Goal: Task Accomplishment & Management: Complete application form

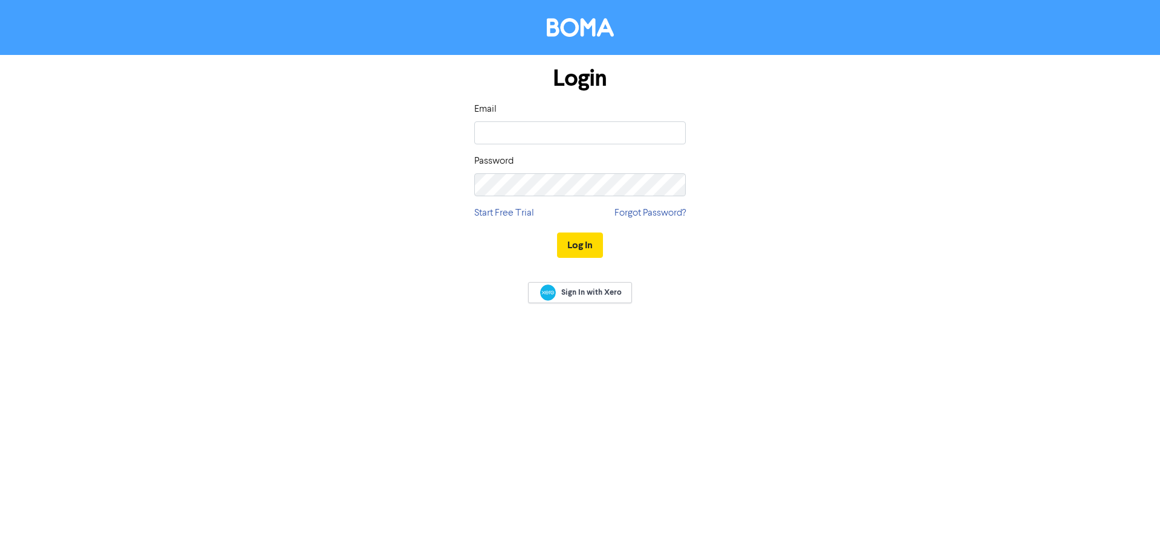
type input "[PERSON_NAME][EMAIL_ADDRESS][DOMAIN_NAME]"
click at [557, 233] on button "Log In" at bounding box center [580, 245] width 46 height 25
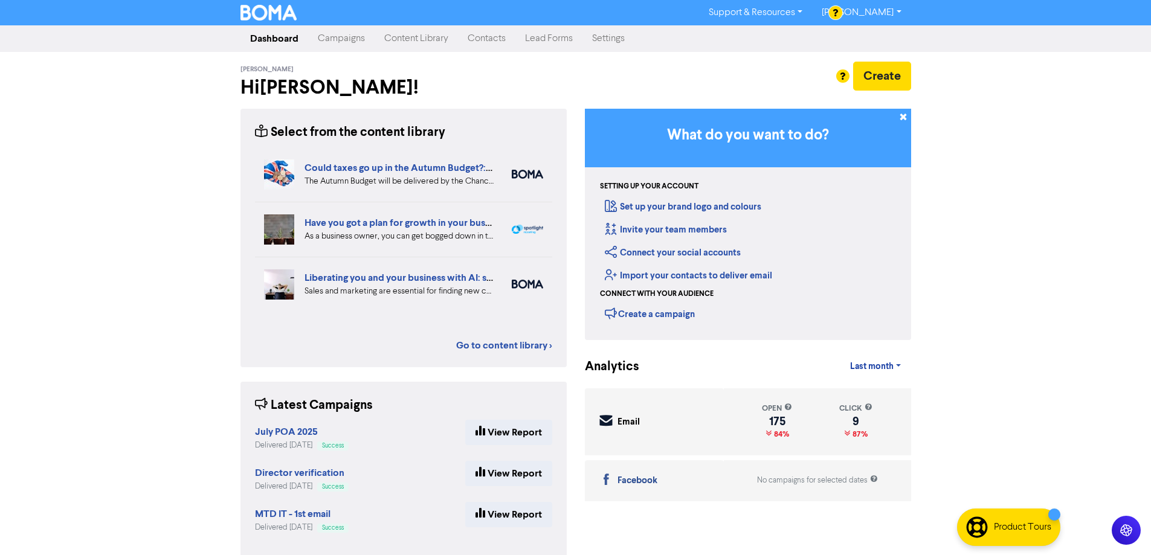
click at [487, 39] on link "Contacts" at bounding box center [486, 39] width 57 height 24
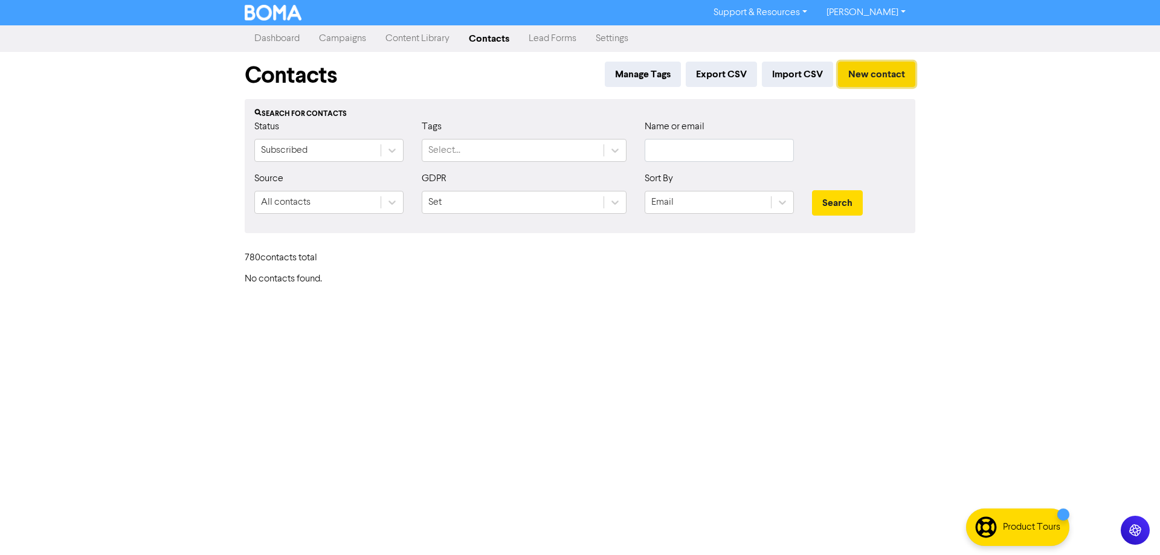
click at [880, 75] on button "New contact" at bounding box center [876, 74] width 77 height 25
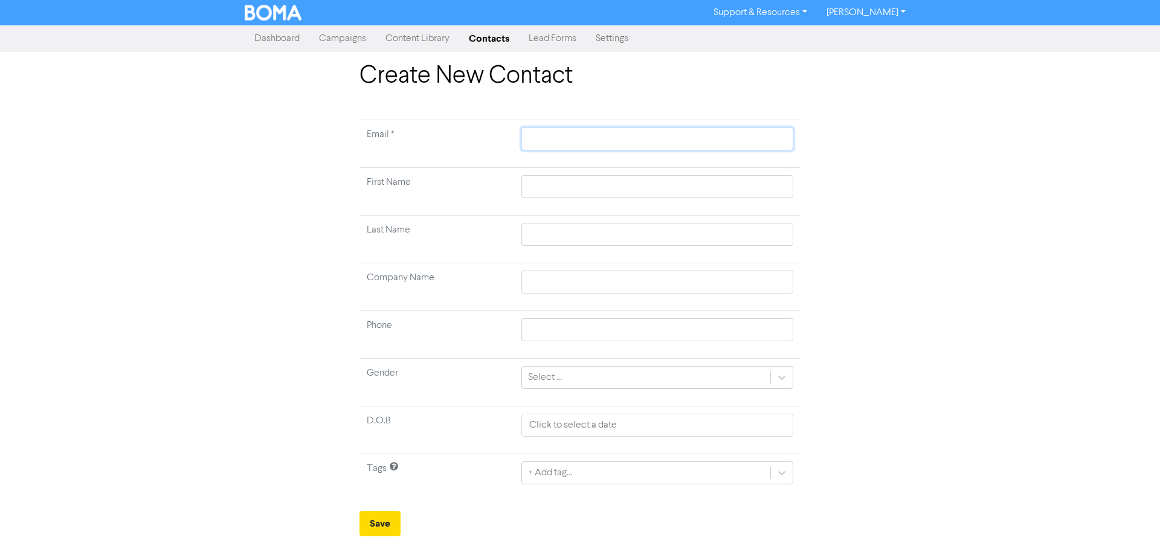
click at [535, 132] on input "text" at bounding box center [657, 138] width 272 height 23
type input "g"
type input "ga"
type input "gar"
type input "[PERSON_NAME]"
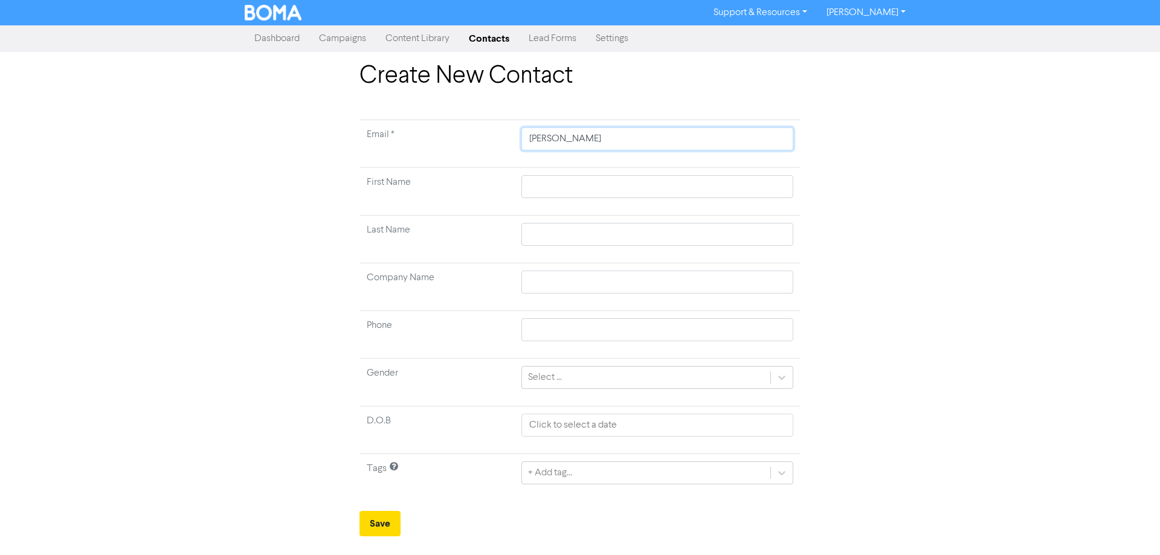
type input "garyg"
type input "[PERSON_NAME]"
type input "garyd"
type input "garydi"
type input "garydit"
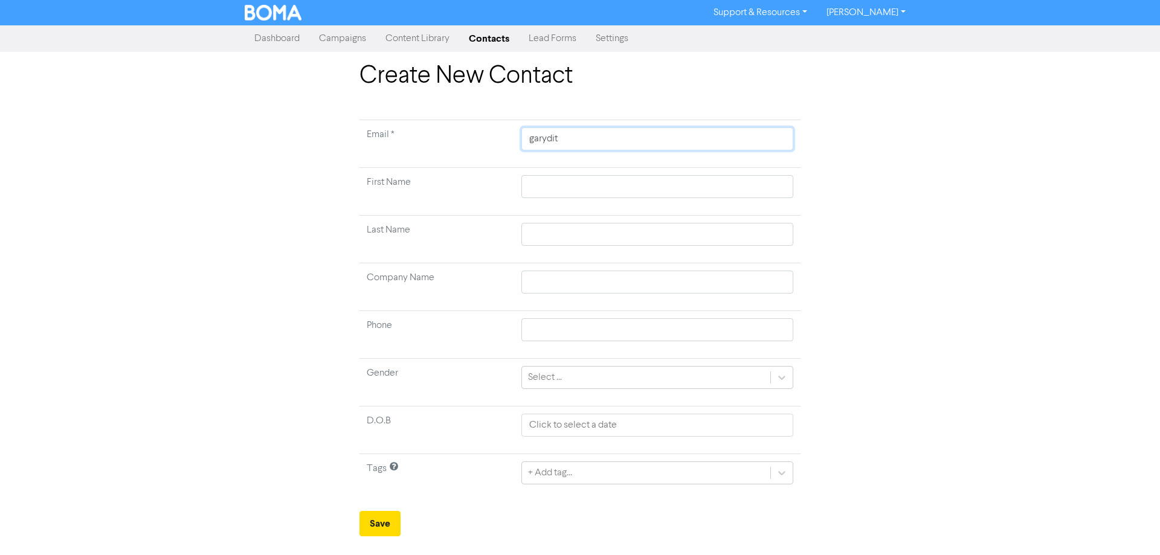
type input "garyditt"
type input "garyditto"
type input "garyditton"
type input "garyditton@"
type input "garyditton@h"
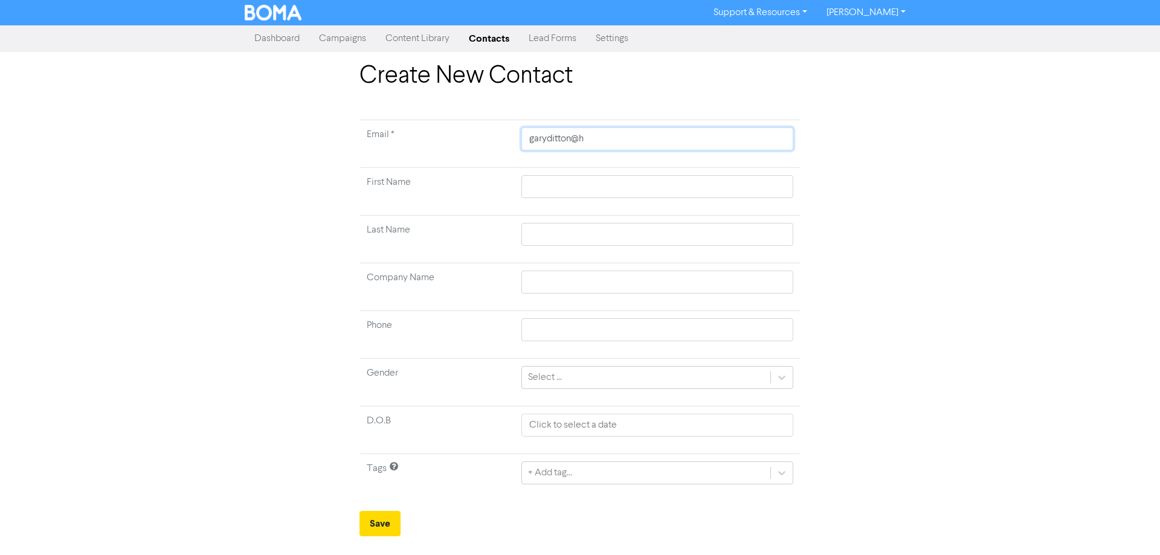
type input "garyditton@ho"
type input "garyditton@hot"
type input "garyditton@hotm"
type input "garyditton@hotma"
type input "garyditton@hotmai"
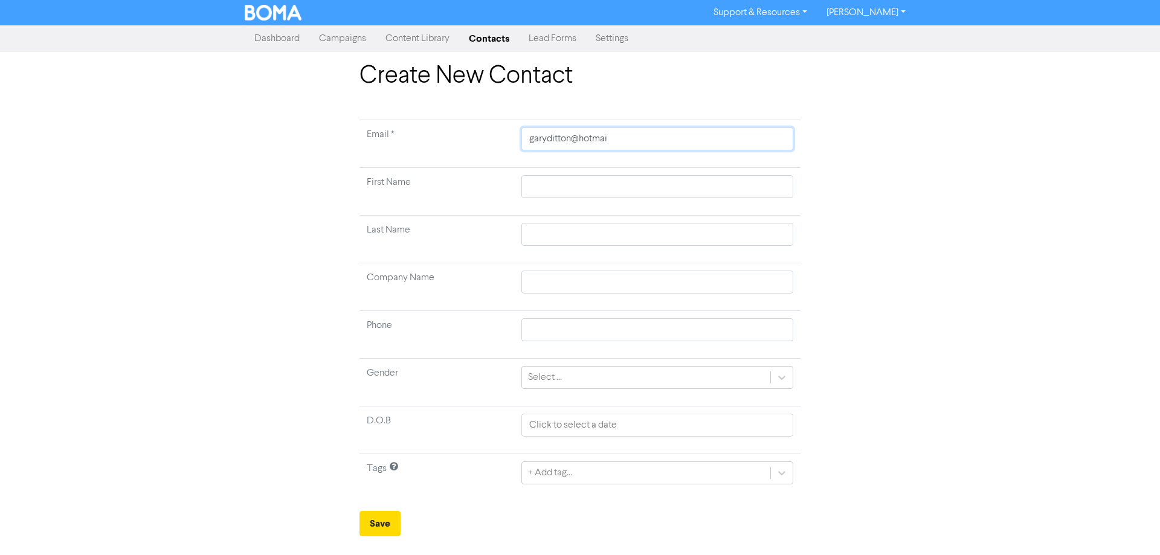
type input "[EMAIL_ADDRESS]"
type input "[EMAIL_ADDRESS]."
type input "garyditton@hotmail.c"
type input "[EMAIL_ADDRESS][DOMAIN_NAME]"
type input "[EMAIL_ADDRESS][DOMAIN_NAME]."
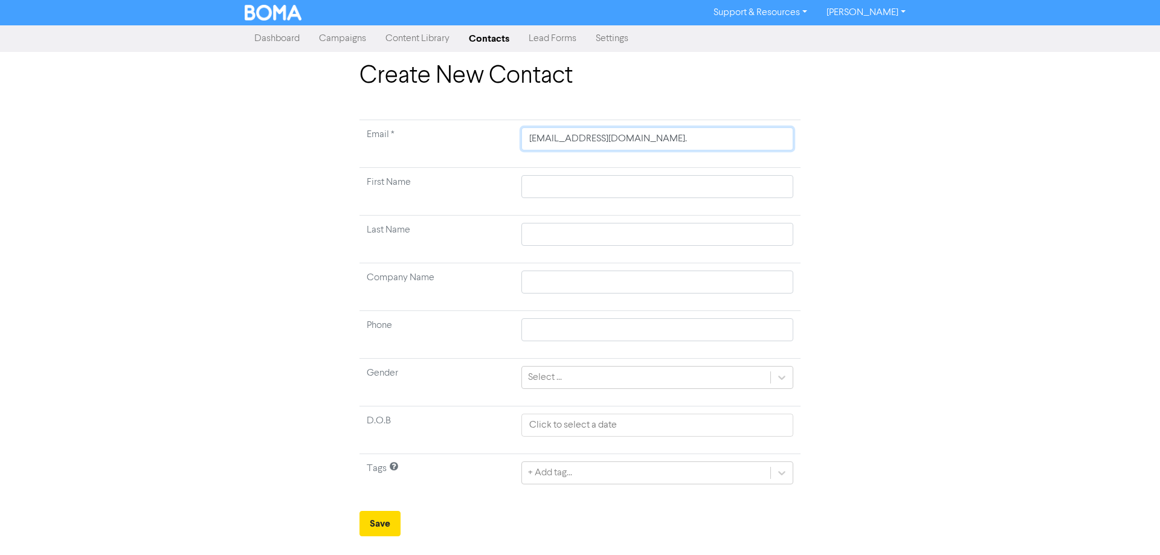
type input "garyditton@hotmail.co.u"
type input "[EMAIL_ADDRESS][DOMAIN_NAME]"
click at [535, 187] on input "text" at bounding box center [657, 186] width 272 height 23
type input "G"
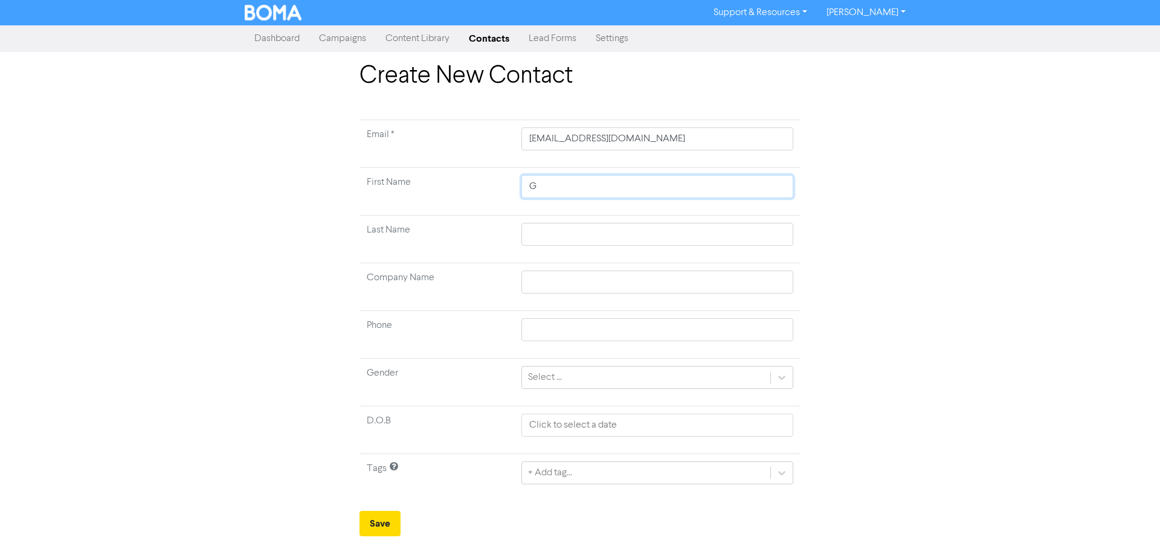
type input "Ga"
type input "Gar"
type input "[PERSON_NAME]"
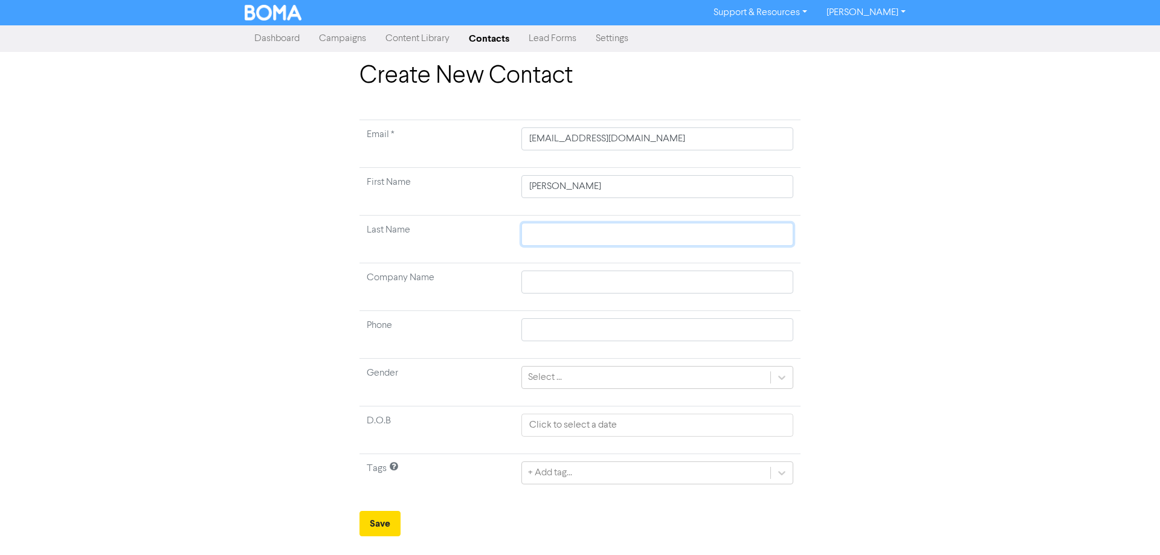
click at [550, 240] on input "text" at bounding box center [657, 234] width 272 height 23
type input "B"
type input "Bi"
type input "Bis"
type input "[PERSON_NAME]"
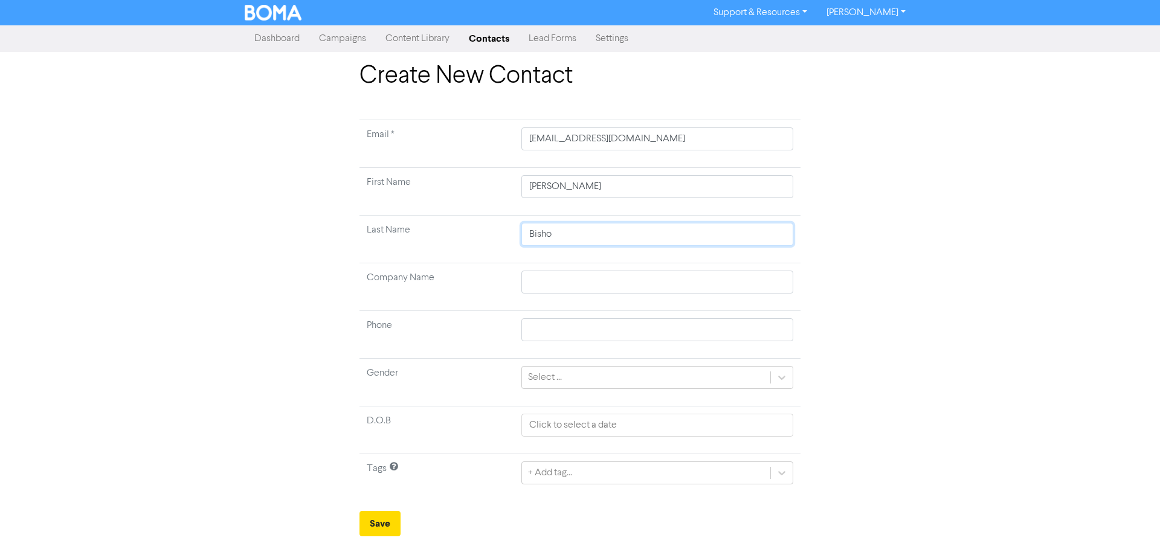
type input "[PERSON_NAME]"
click at [601, 284] on input "text" at bounding box center [657, 282] width 272 height 23
type input "G"
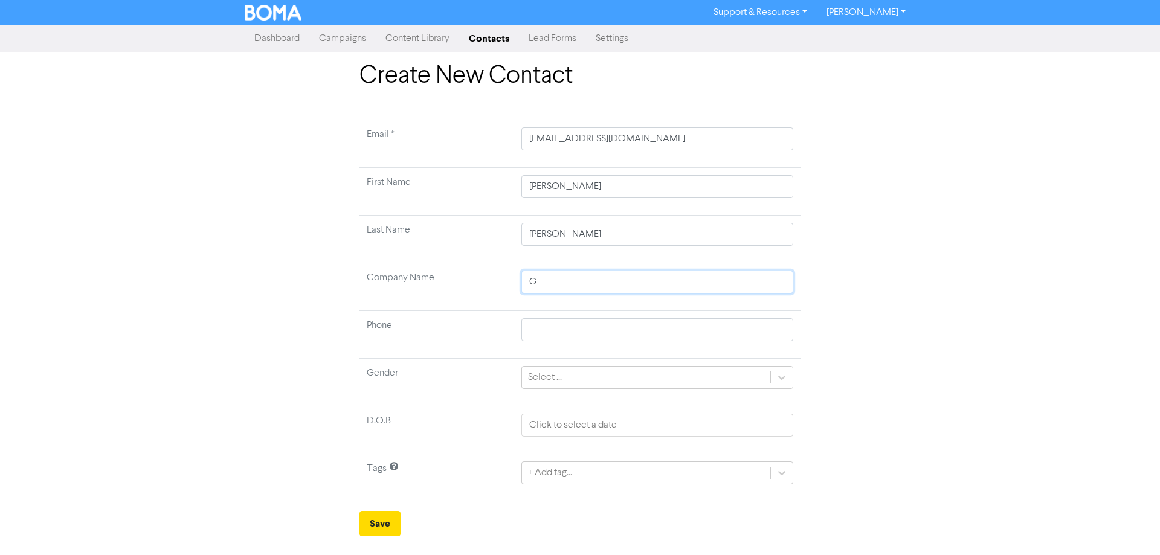
type input "GB"
type input "GB B"
type input "GB Bu"
type input "GB Bus"
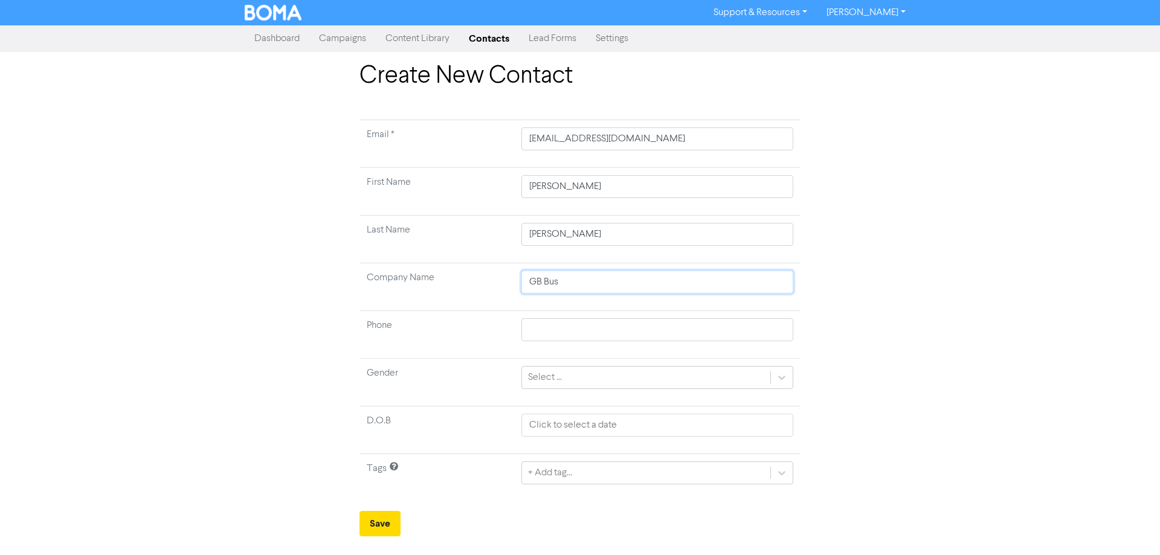
type input "GB Busi"
type input "GB Busin"
type input "GB Busine"
type input "GB Busines"
type input "GB Business"
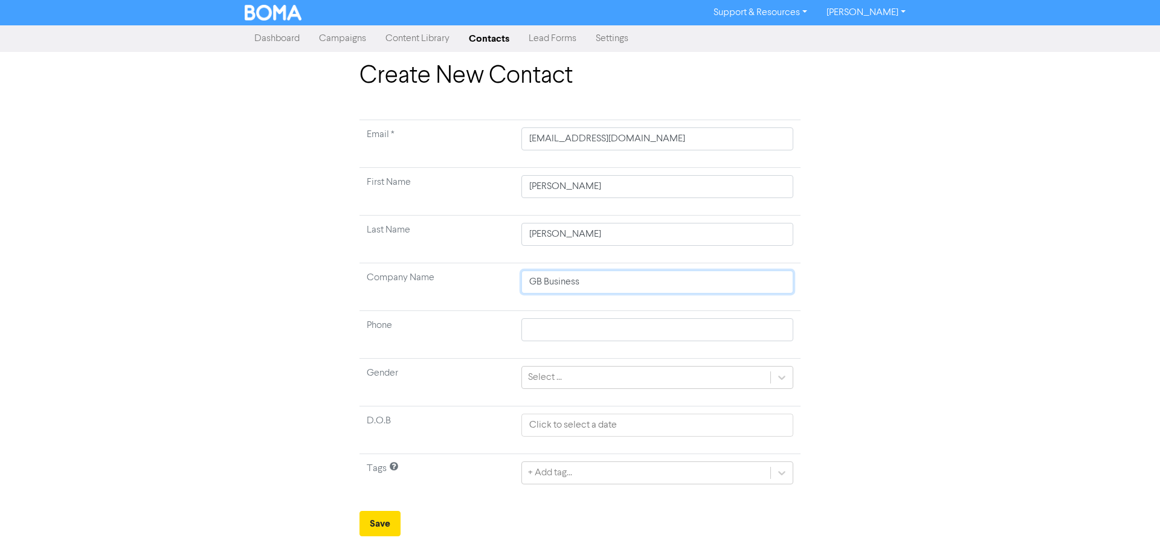
type input "GB Business"
type input "GB Business A"
type input "GB Business An"
type input "GB Business [PERSON_NAME]"
type input "GB Business Anal"
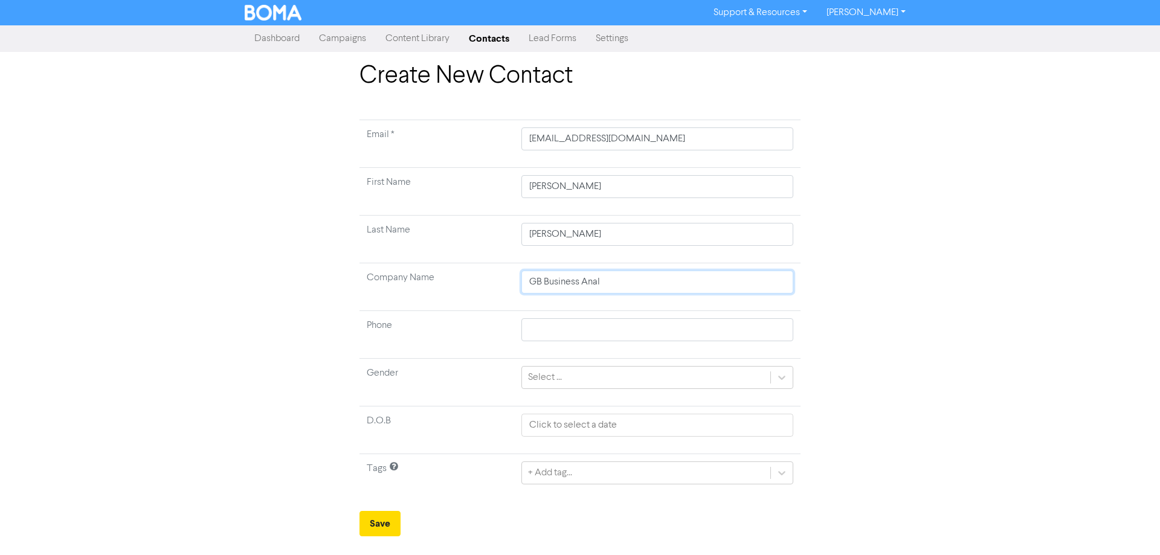
type input "GB Business Analy"
type input "GB Business Analys"
type input "GB Business Analyst"
type input "GB Business Analyst S"
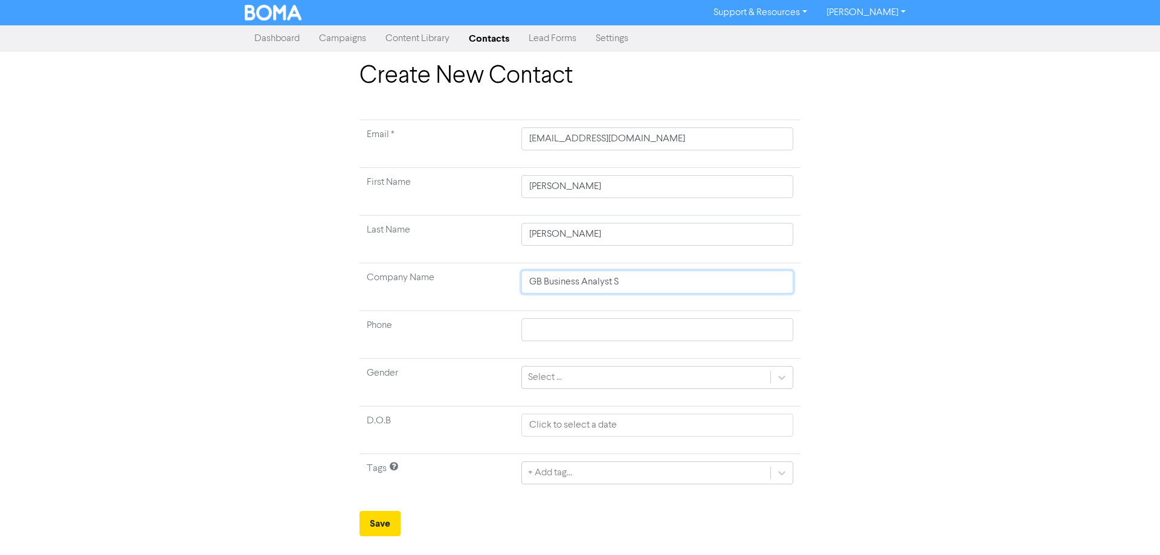
type input "GB Business Analyst So"
type input "GB Business Analyst Sol"
type input "GB Business Analyst Solu"
type input "GB Business Analyst Solut"
type input "GB Business Analyst Soluti"
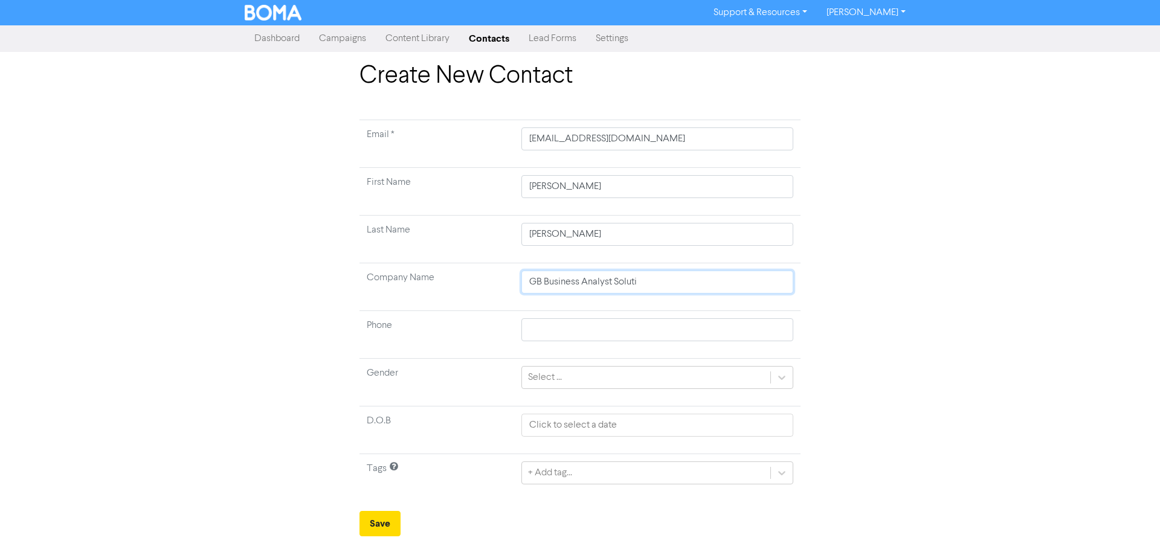
type input "GB Business Analyst Solutio"
click at [787, 475] on div "+ Add tag..." at bounding box center [657, 473] width 272 height 23
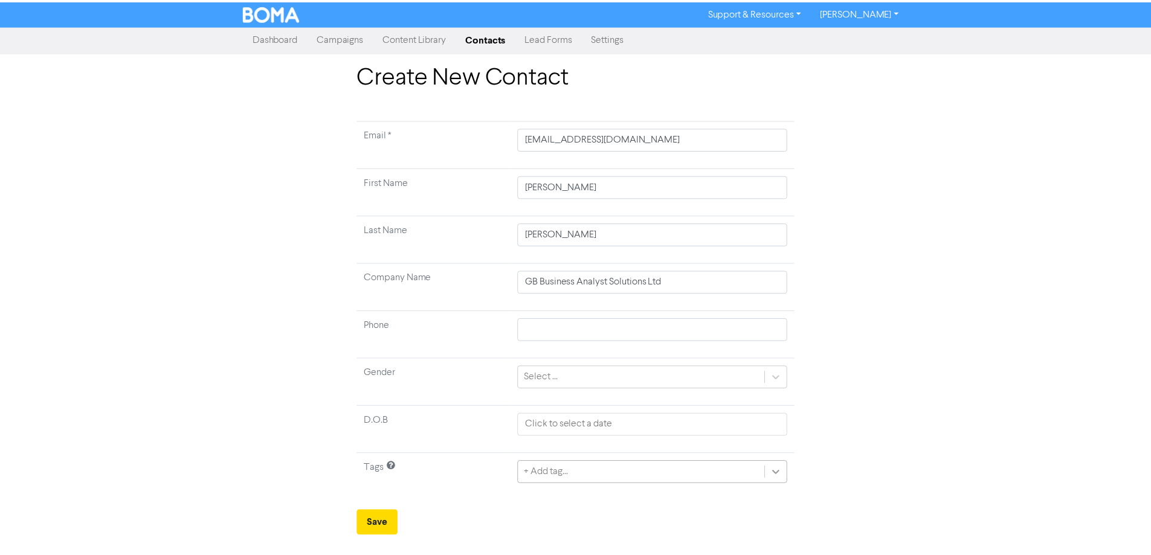
scroll to position [60, 0]
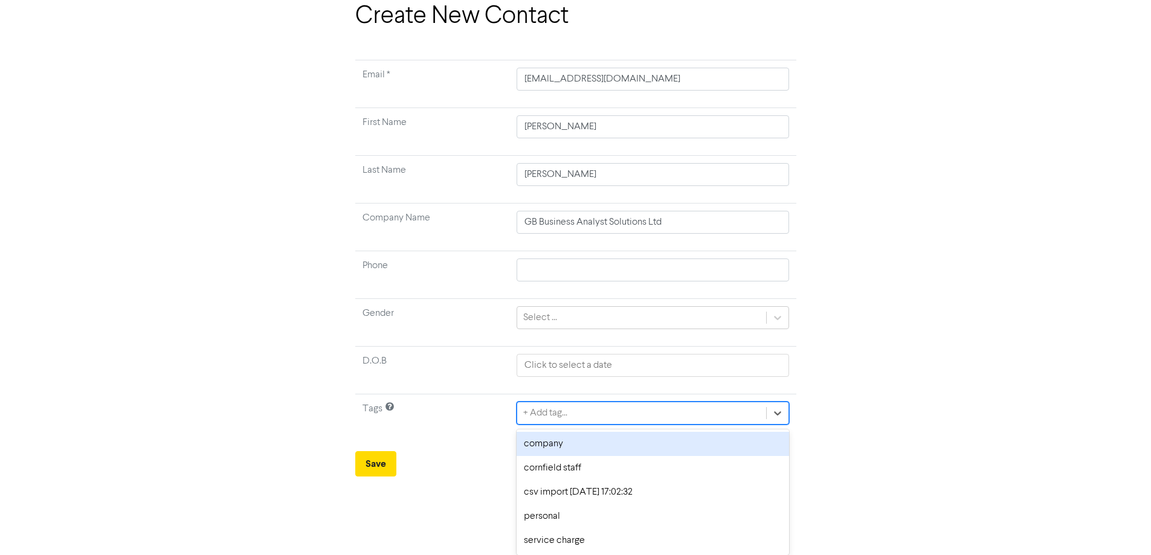
click at [543, 451] on div "company" at bounding box center [653, 444] width 272 height 24
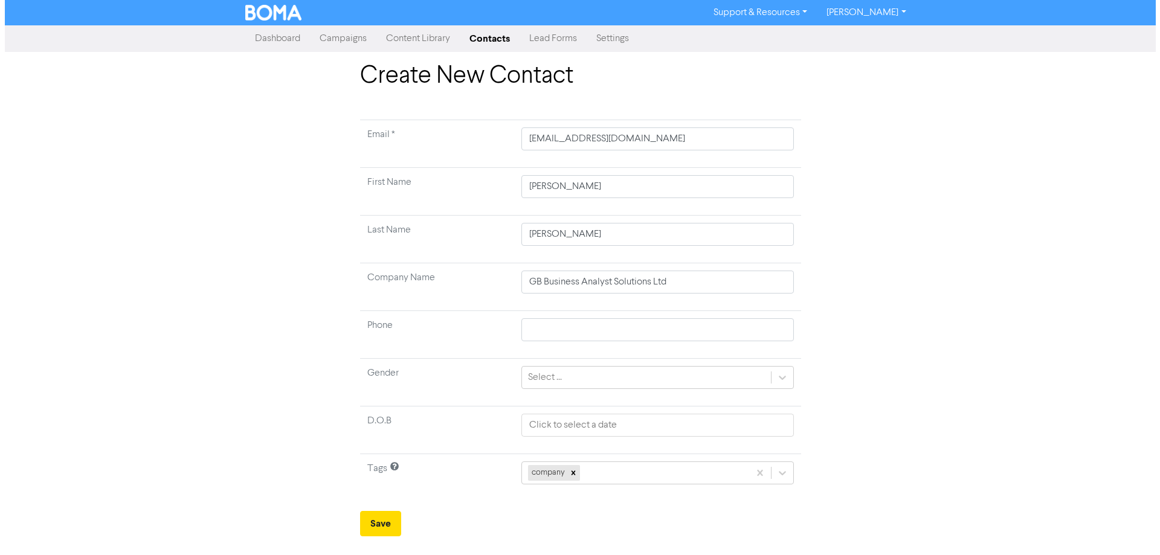
scroll to position [0, 0]
click at [789, 471] on form "Email * [EMAIL_ADDRESS][DOMAIN_NAME] First Name [PERSON_NAME] Last Name [PERSON…" at bounding box center [580, 328] width 441 height 417
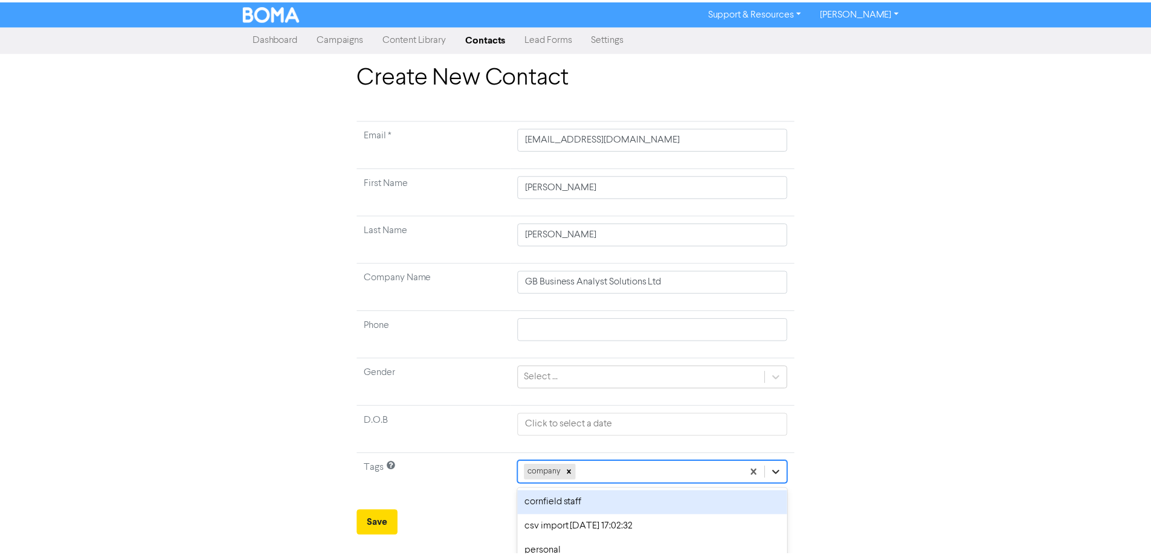
scroll to position [36, 0]
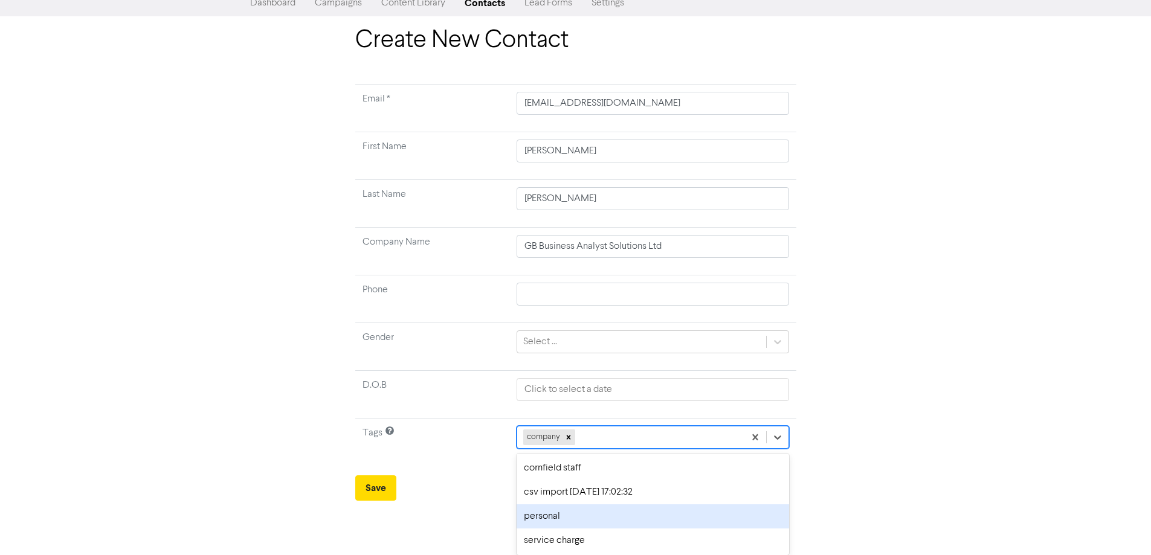
click at [551, 512] on div "personal" at bounding box center [653, 517] width 272 height 24
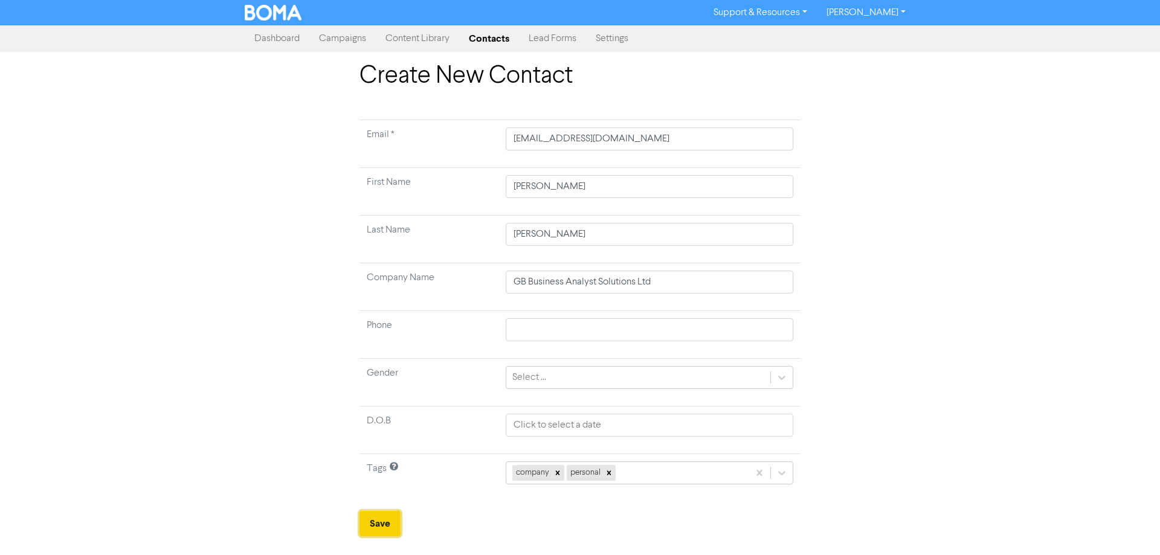
click at [378, 516] on button "Save" at bounding box center [380, 523] width 41 height 25
